Goal: Information Seeking & Learning: Learn about a topic

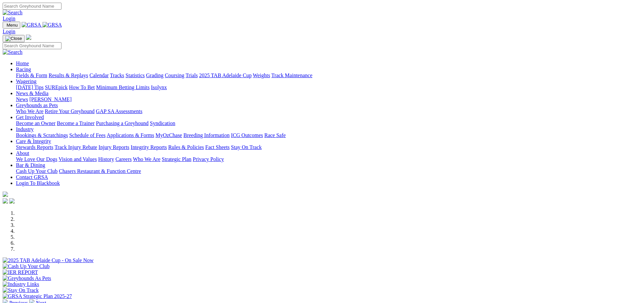
scroll to position [166, 0]
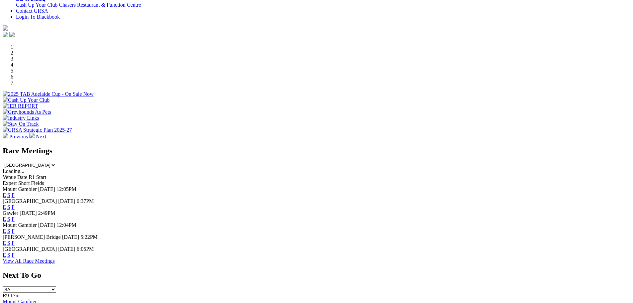
click at [6, 192] on link "E" at bounding box center [4, 195] width 3 height 6
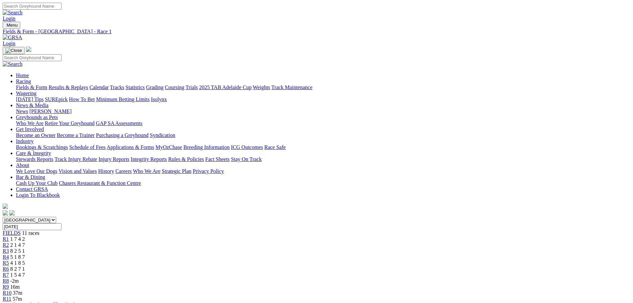
click at [370, 272] on div "R7 1 5 4 7" at bounding box center [316, 275] width 627 height 6
click at [342, 266] on div "R6 8 2 7 1" at bounding box center [316, 269] width 627 height 6
click at [299, 260] on div "R5 4 1 8 5" at bounding box center [316, 263] width 627 height 6
